Goal: Check status: Check status

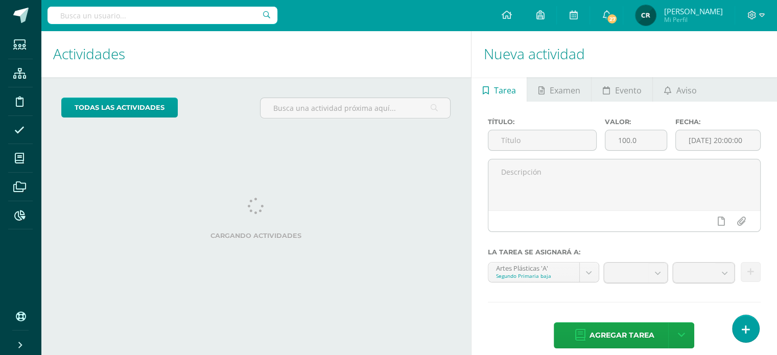
click at [149, 17] on input "text" at bounding box center [162, 15] width 230 height 17
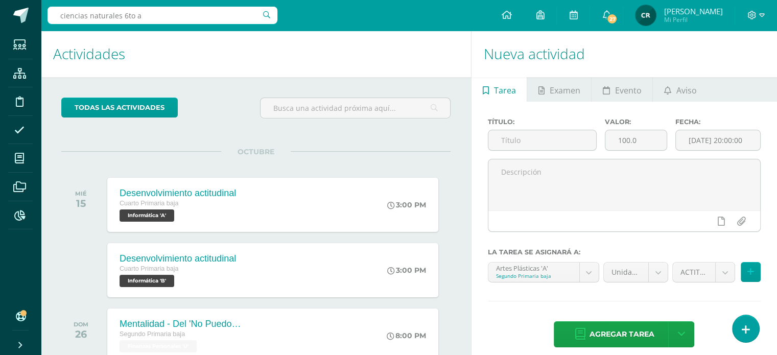
click at [186, 12] on input "ciencias naturales 6to a" at bounding box center [162, 15] width 230 height 17
click at [261, 15] on input "ciencias naturales 6to a" at bounding box center [162, 15] width 230 height 17
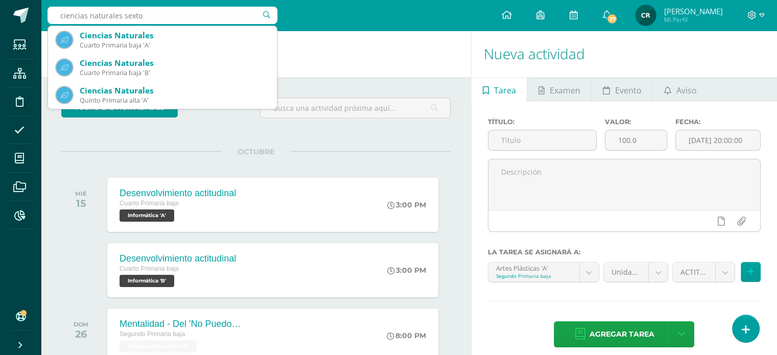
type input "ciencias naturales sexto a"
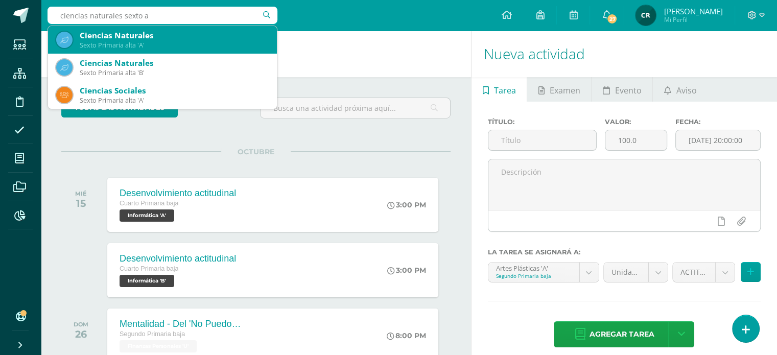
click at [136, 40] on div "Ciencias Naturales" at bounding box center [174, 35] width 189 height 11
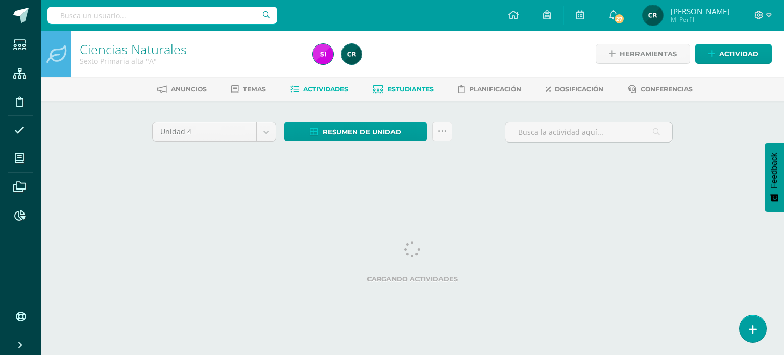
click at [413, 89] on span "Estudiantes" at bounding box center [411, 89] width 46 height 8
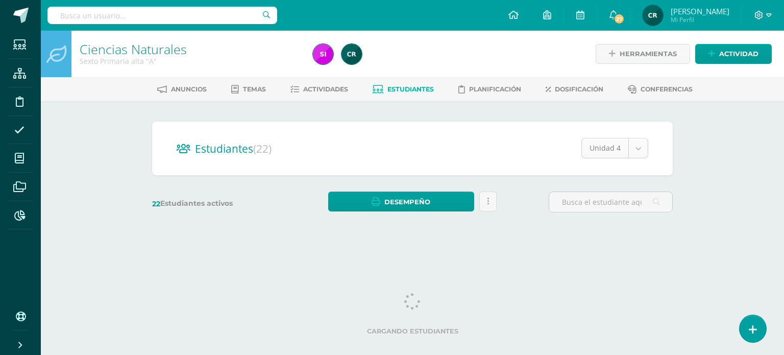
click at [637, 148] on body "Estudiantes Estructura Disciplina Asistencia Mis cursos Archivos Reportes Sopor…" at bounding box center [392, 121] width 784 height 243
select select "/dashboard/teacher/section/2221/students/?unit=93077"
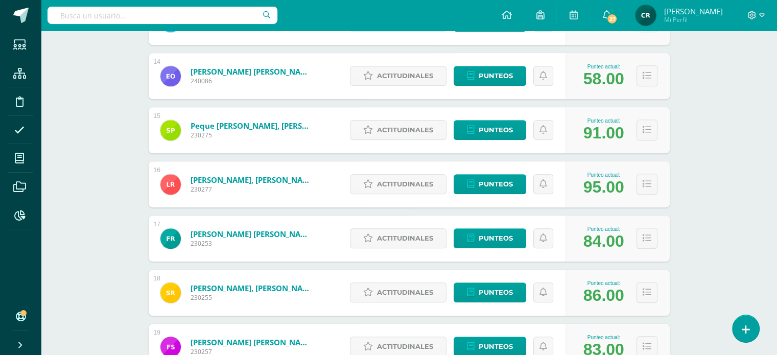
scroll to position [924, 0]
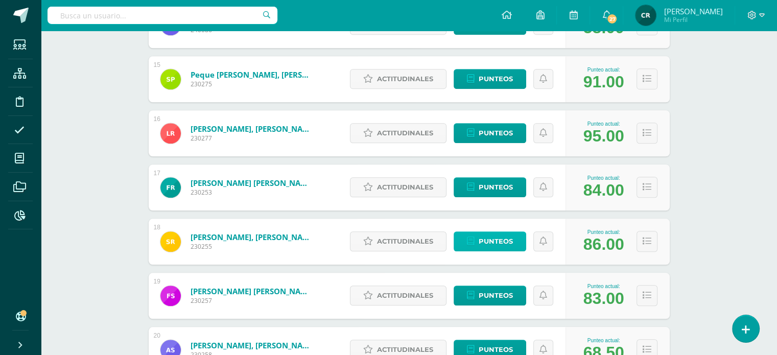
click at [486, 241] on span "Punteos" at bounding box center [496, 241] width 34 height 19
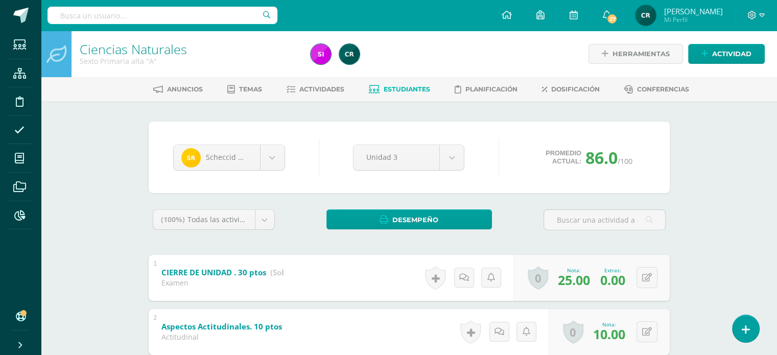
scroll to position [102, 0]
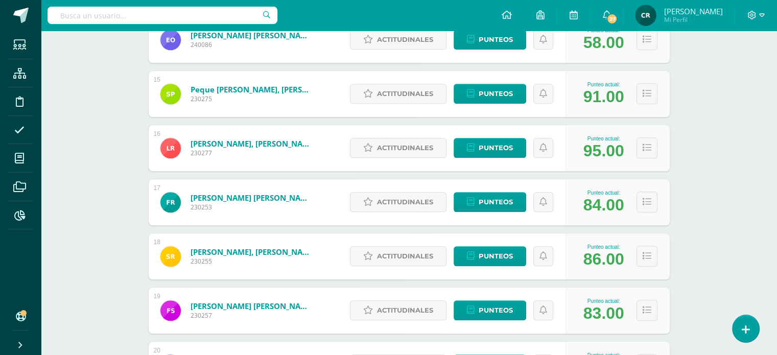
scroll to position [924, 0]
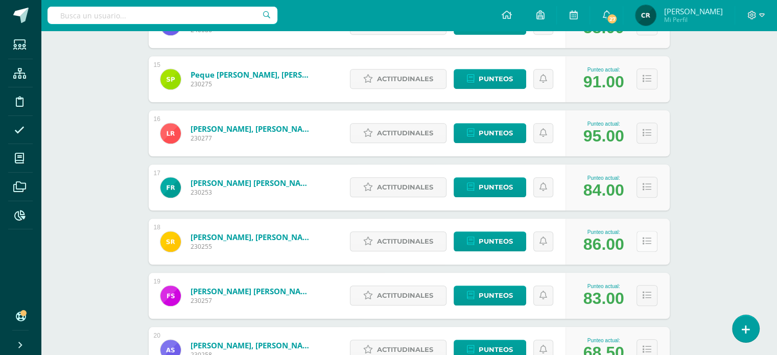
click at [647, 244] on icon at bounding box center [646, 241] width 9 height 9
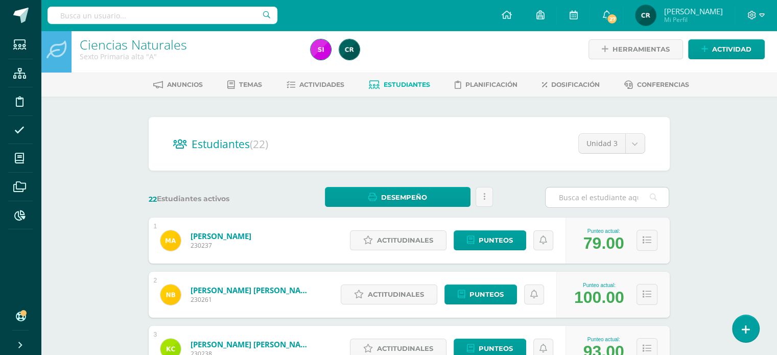
scroll to position [0, 0]
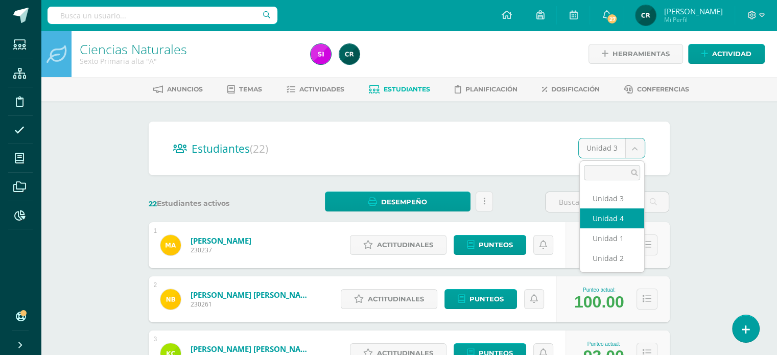
select select "/dashboard/teacher/section/2221/students/?unit=93078"
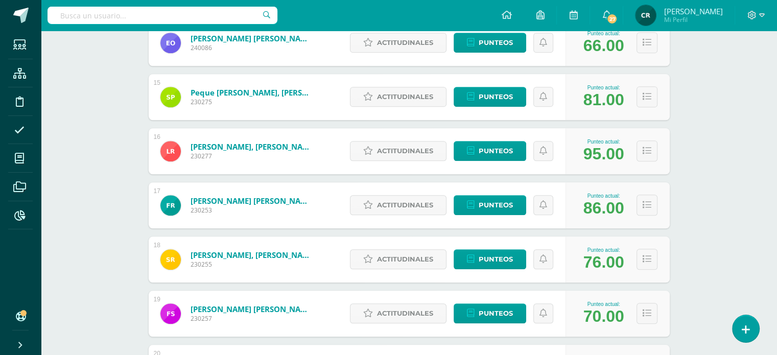
scroll to position [924, 0]
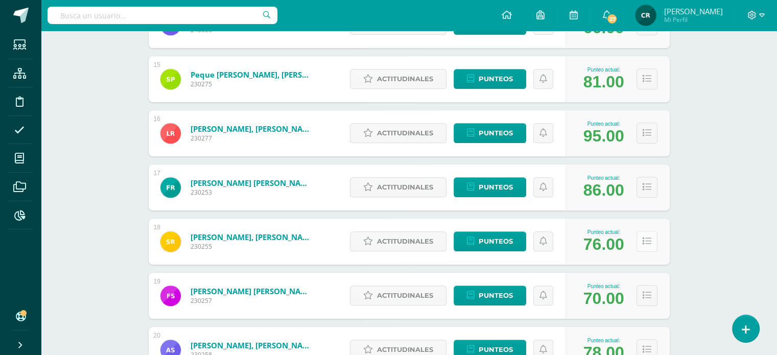
click at [644, 245] on icon at bounding box center [646, 241] width 9 height 9
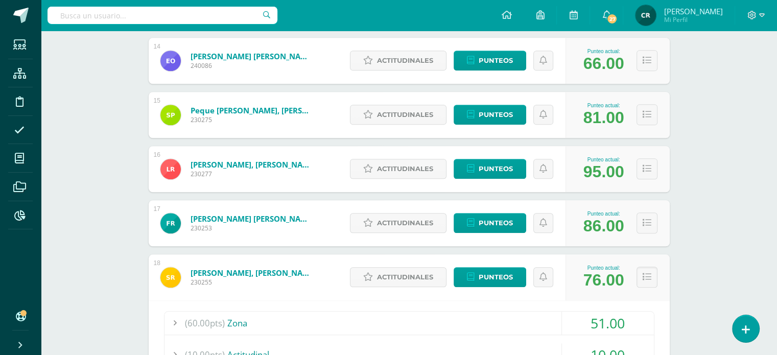
scroll to position [720, 0]
